Goal: Use online tool/utility: Utilize a website feature to perform a specific function

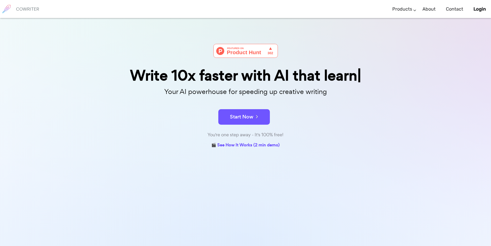
click at [141, 91] on p "Your AI powerhouse for speeding up creative writing" at bounding box center [246, 91] width 258 height 11
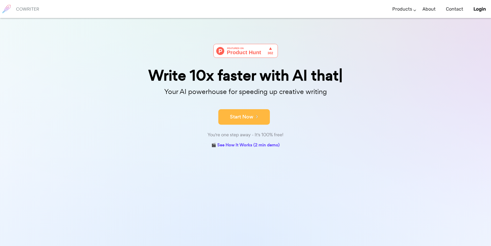
click at [248, 118] on button "Start Now" at bounding box center [244, 116] width 52 height 15
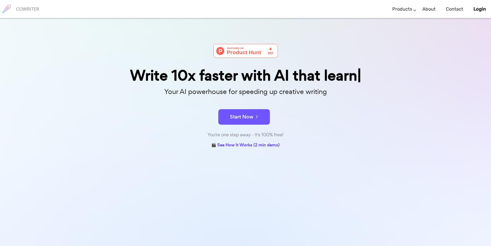
click at [200, 94] on p "Your AI powerhouse for speeding up creative writing" at bounding box center [246, 91] width 258 height 11
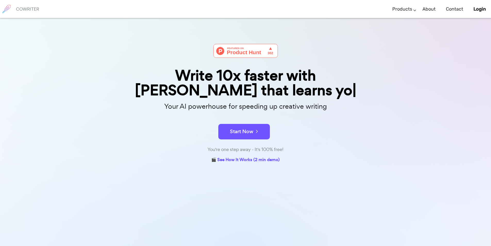
click at [200, 94] on div "Write 10x faster with [PERSON_NAME] that learns yo" at bounding box center [246, 82] width 258 height 29
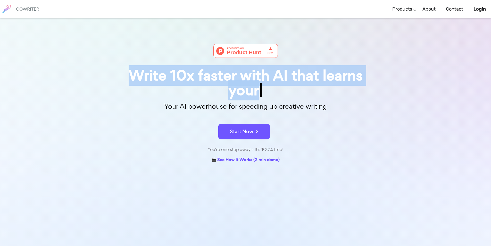
click at [200, 94] on div "Write 10x faster with AI that learns your" at bounding box center [246, 82] width 258 height 29
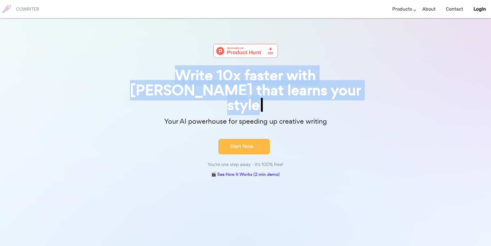
click at [255, 143] on icon at bounding box center [255, 146] width 5 height 6
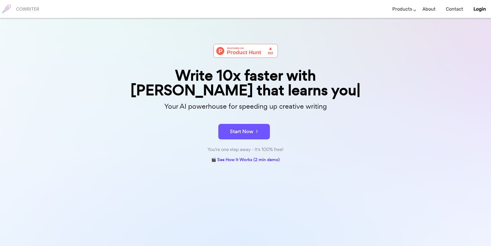
click at [239, 145] on div "Write 10x faster with AI that learns you Your AI powerhouse for speeding up cre…" at bounding box center [246, 104] width 258 height 120
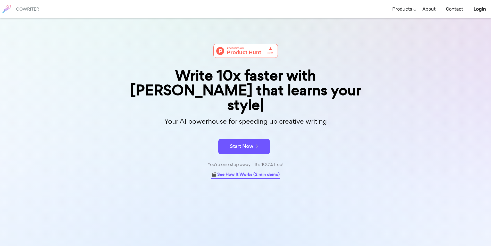
click at [242, 171] on link "🎬 See How It Works (2 min demo)" at bounding box center [245, 175] width 68 height 8
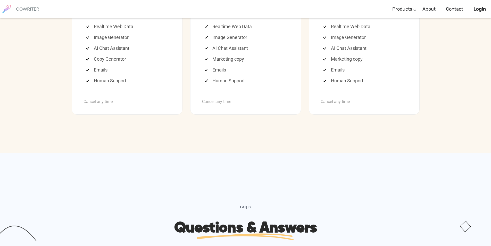
scroll to position [1408, 0]
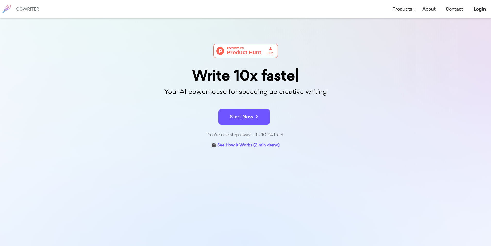
click at [245, 91] on p "Your AI powerhouse for speeding up creative writing" at bounding box center [246, 91] width 258 height 11
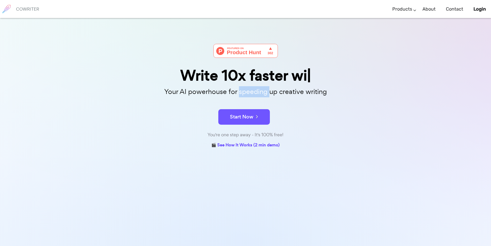
click at [245, 90] on p "Your AI powerhouse for speeding up creative writing" at bounding box center [246, 91] width 258 height 11
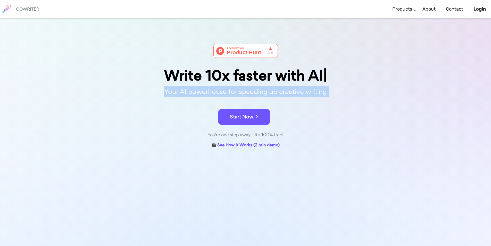
click at [245, 90] on p "Your AI powerhouse for speeding up creative writing" at bounding box center [246, 91] width 258 height 11
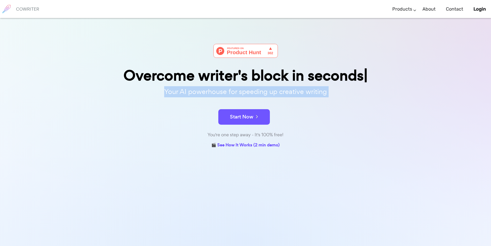
drag, startPoint x: 248, startPoint y: 91, endPoint x: 236, endPoint y: 93, distance: 11.3
click at [236, 93] on p "Your AI powerhouse for speeding up creative writing" at bounding box center [246, 91] width 258 height 11
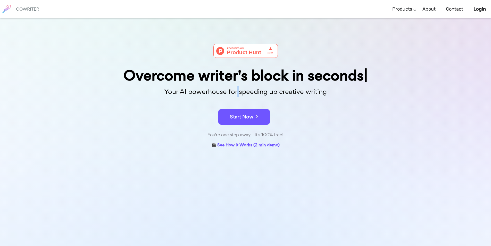
click at [236, 93] on p "Your AI powerhouse for speeding up creative writing" at bounding box center [246, 91] width 258 height 11
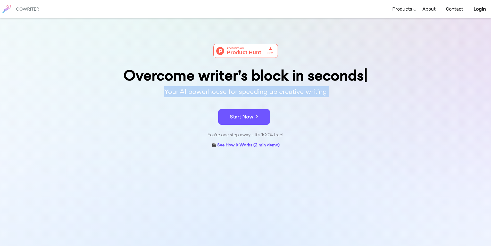
click at [236, 93] on p "Your AI powerhouse for speeding up creative writing" at bounding box center [246, 91] width 258 height 11
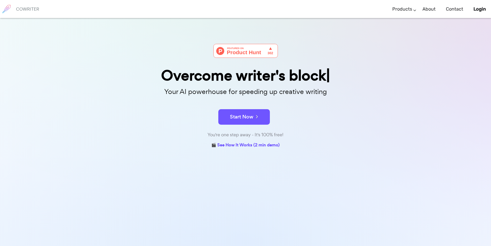
click at [257, 73] on div "Overcome writer's block" at bounding box center [246, 75] width 258 height 15
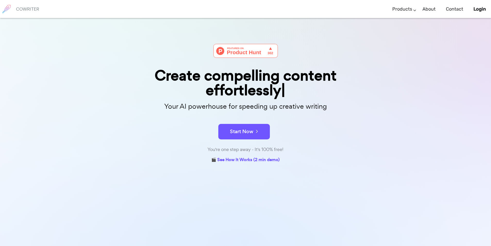
click at [250, 148] on div "You're one step away - It's 100% free!" at bounding box center [246, 149] width 258 height 7
click at [250, 137] on button "Start Now" at bounding box center [244, 131] width 52 height 15
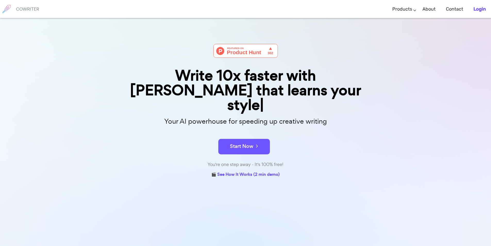
click at [476, 9] on b "Login" at bounding box center [480, 9] width 12 height 6
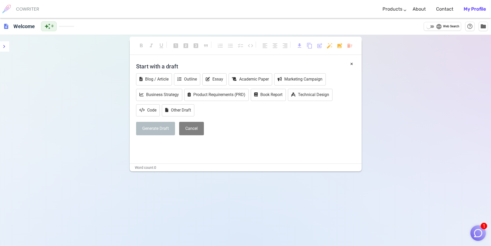
click at [152, 9] on div "COWRITER Products Writing Marketing Emails Images (soon) About Contact My Profi…" at bounding box center [245, 9] width 491 height 18
click at [151, 26] on div "description Welcome auto_awesome 0 language Web Search help_outline folder" at bounding box center [245, 26] width 491 height 17
click at [193, 66] on h4 "Start with a draft" at bounding box center [245, 66] width 219 height 12
drag, startPoint x: 161, startPoint y: 60, endPoint x: 158, endPoint y: 64, distance: 4.5
click at [160, 60] on h4 "Start with a draft" at bounding box center [245, 66] width 219 height 12
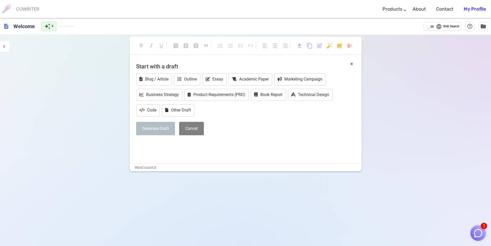
click at [158, 68] on h4 "Start with a draft" at bounding box center [245, 66] width 219 height 12
click at [163, 66] on h4 "Start with a draft" at bounding box center [245, 66] width 219 height 12
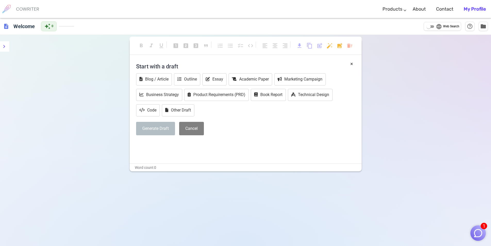
drag, startPoint x: 241, startPoint y: 60, endPoint x: 182, endPoint y: 61, distance: 59.3
click at [198, 62] on h4 "Start with a draft" at bounding box center [245, 66] width 219 height 12
click at [164, 65] on h4 "Start with a draft" at bounding box center [245, 66] width 219 height 12
drag, startPoint x: 164, startPoint y: 65, endPoint x: 152, endPoint y: 63, distance: 12.5
click at [152, 64] on h4 "Start with a draft" at bounding box center [245, 66] width 219 height 12
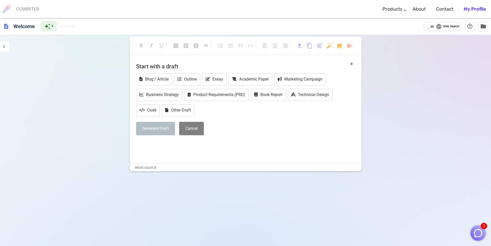
click at [155, 149] on div "× Start with a draft Blog / Article Outline Essay Academic Paper Marketing Camp…" at bounding box center [246, 111] width 232 height 103
click at [155, 143] on p "﻿" at bounding box center [245, 144] width 219 height 7
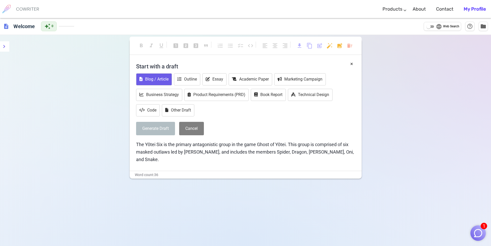
click at [162, 80] on button "Blog / Article" at bounding box center [154, 79] width 36 height 12
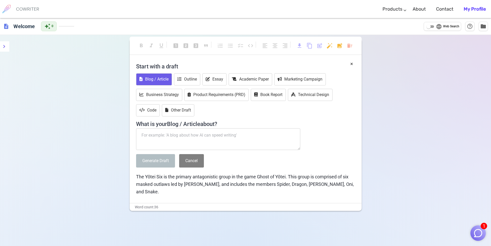
click at [190, 137] on textarea at bounding box center [218, 139] width 165 height 22
click at [271, 185] on span "The Yōtei Six is the primary antagonistic group in the game Ghost of Yōtei. Thi…" at bounding box center [245, 184] width 219 height 20
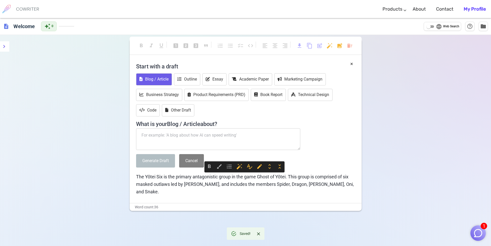
click at [203, 139] on textarea at bounding box center [218, 139] width 165 height 22
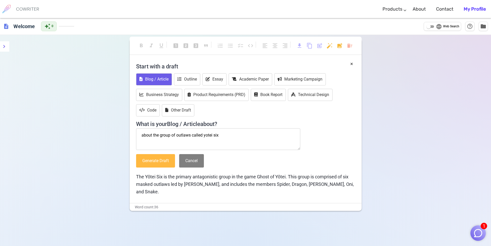
type textarea "about the group of outlaws called yotei six"
click at [162, 160] on button "Generate Draft" at bounding box center [155, 161] width 39 height 14
